Goal: Task Accomplishment & Management: Use online tool/utility

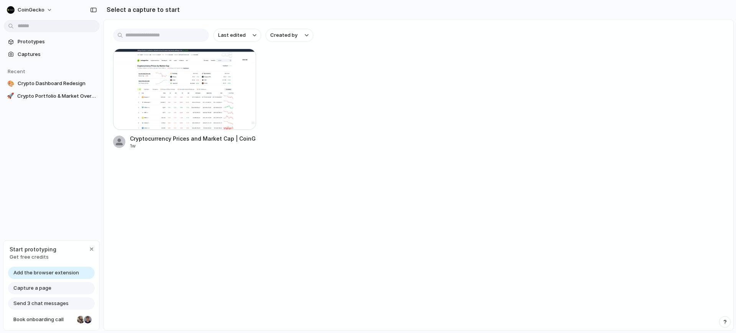
click at [195, 88] on div at bounding box center [184, 89] width 143 height 81
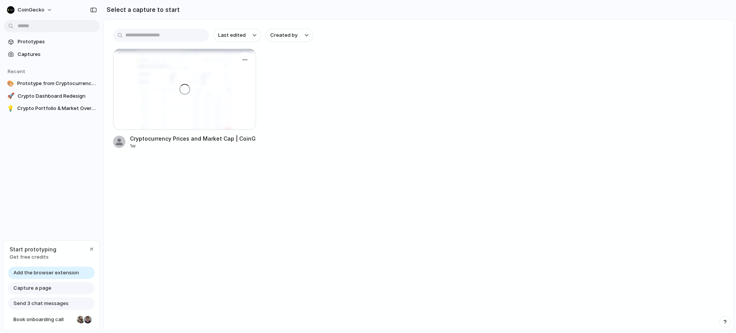
click at [202, 141] on div "Cryptocurrency Prices and Market Cap | CoinGecko" at bounding box center [193, 138] width 126 height 8
click at [57, 88] on link "🎨 Prototype from Cryptocurrency Prices and Market Cap | CoinGecko" at bounding box center [52, 83] width 96 height 11
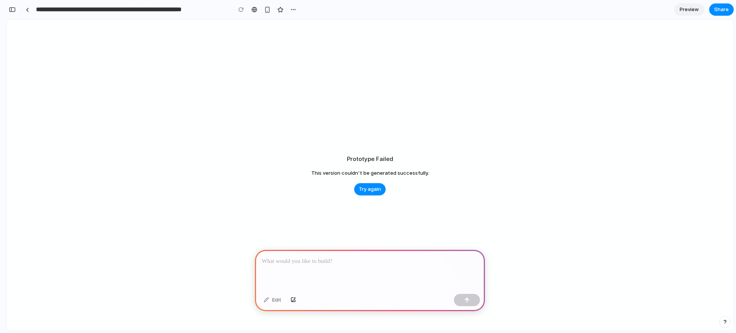
type input "**********"
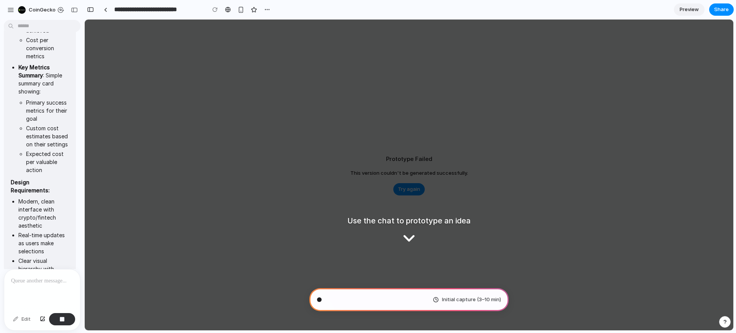
scroll to position [1026, 0]
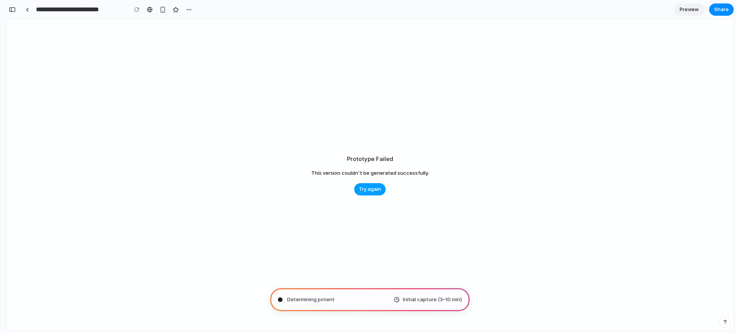
click at [357, 191] on button "Try again" at bounding box center [369, 189] width 31 height 12
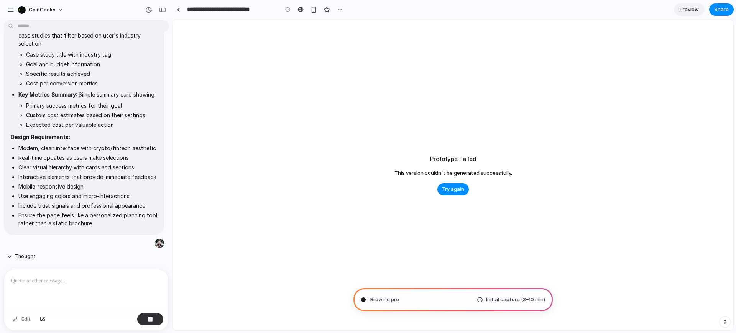
scroll to position [498, 0]
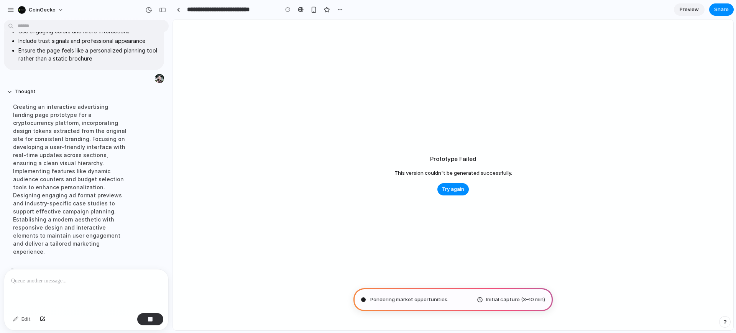
drag, startPoint x: 58, startPoint y: 237, endPoint x: 125, endPoint y: 279, distance: 79.2
click at [58, 237] on div "Creating an interactive advertising landing page prototype for a cryptocurrency…" at bounding box center [71, 179] width 128 height 162
drag, startPoint x: 452, startPoint y: 287, endPoint x: 457, endPoint y: 293, distance: 8.2
click at [454, 286] on div "Prototype Failed This version couldn't be generated successfully. Try again" at bounding box center [453, 175] width 560 height 311
click at [514, 296] on span "Initial capture (3–10 min)" at bounding box center [515, 300] width 59 height 8
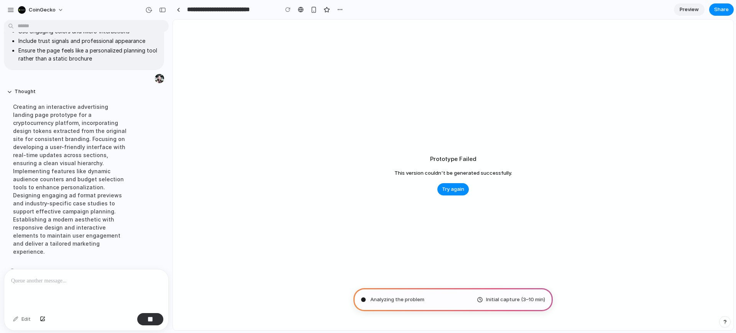
drag, startPoint x: 374, startPoint y: 302, endPoint x: 636, endPoint y: 98, distance: 332.0
click at [376, 301] on span "Analyzing the problem" at bounding box center [397, 300] width 54 height 8
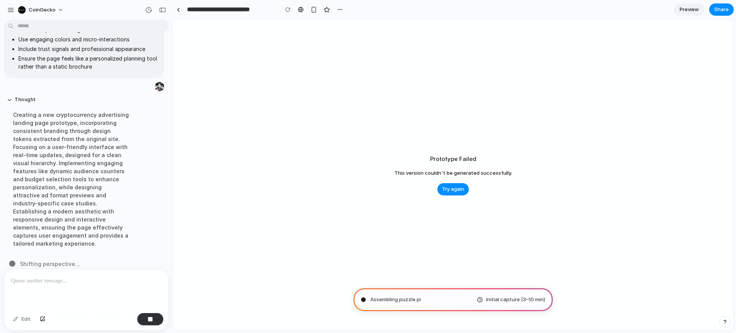
click at [364, 170] on div "Prototype Failed This version couldn't be generated successfully. Try again" at bounding box center [453, 175] width 560 height 311
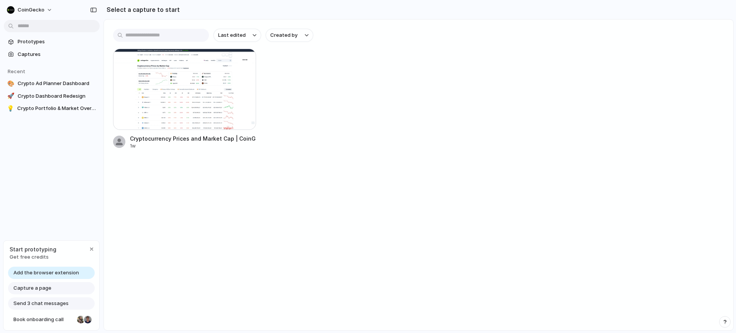
click at [159, 120] on div at bounding box center [184, 89] width 143 height 81
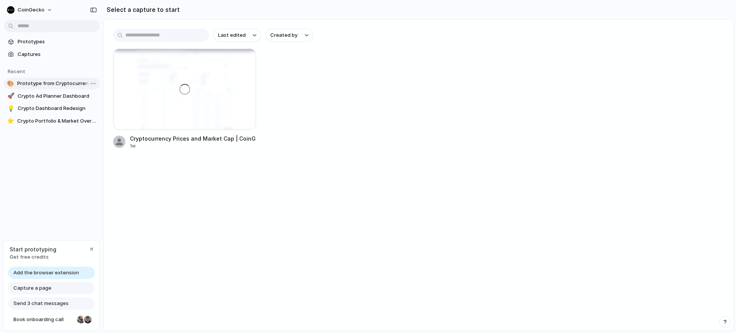
click at [52, 84] on span "Prototype from Cryptocurrency Prices and Market Cap | CoinGecko" at bounding box center [56, 84] width 79 height 8
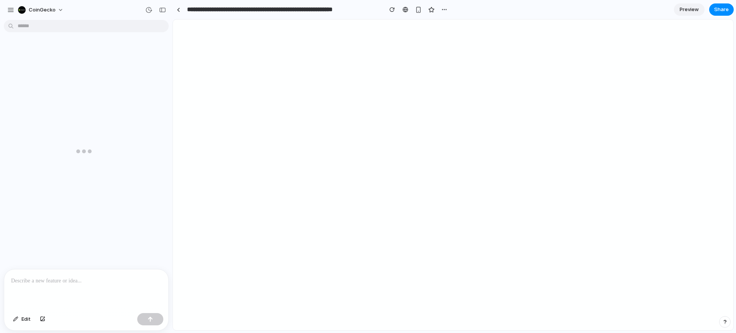
scroll to position [418, 0]
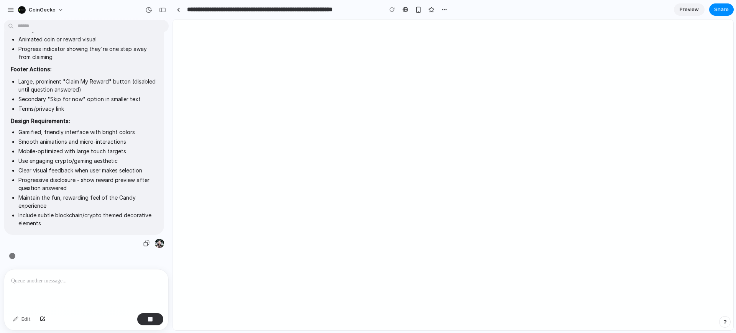
type input "**********"
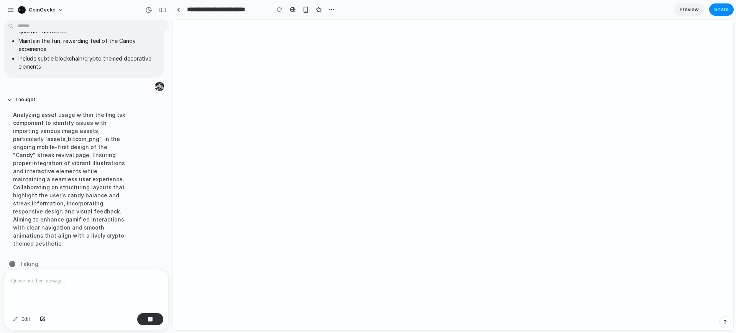
scroll to position [566, 0]
